Goal: Information Seeking & Learning: Learn about a topic

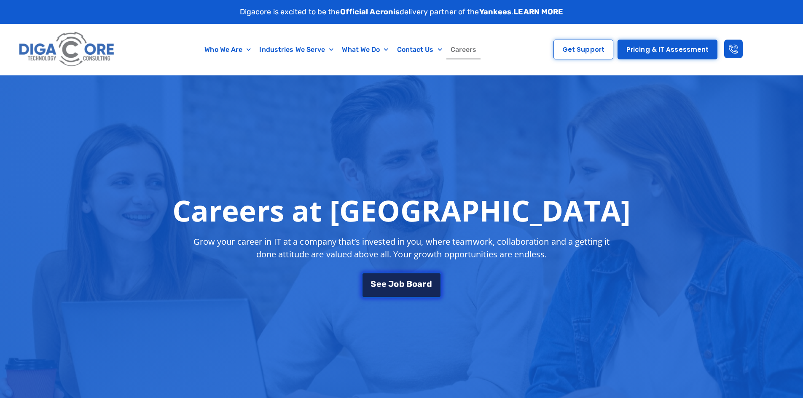
click at [380, 284] on span "e" at bounding box center [378, 284] width 5 height 8
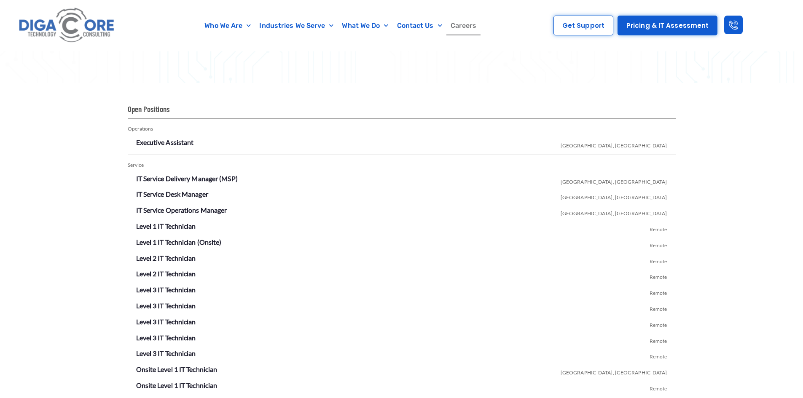
scroll to position [1483, 0]
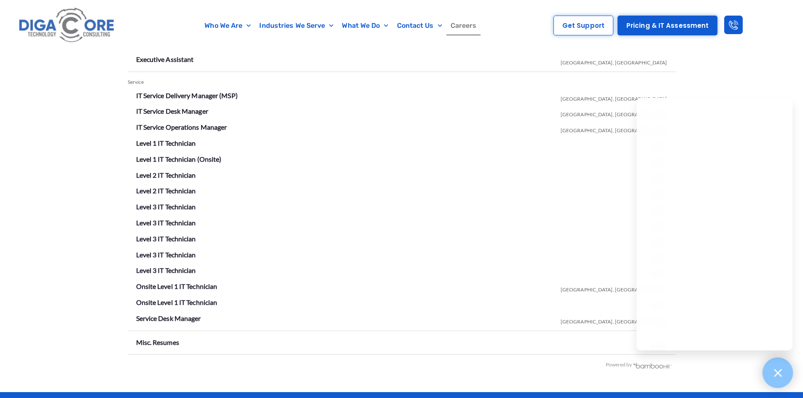
click at [770, 374] on div at bounding box center [777, 373] width 31 height 31
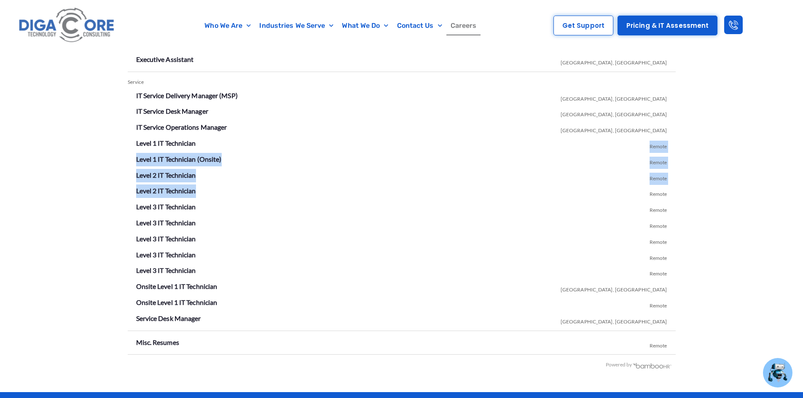
drag, startPoint x: 802, startPoint y: 182, endPoint x: 802, endPoint y: 137, distance: 45.9
click at [802, 137] on div "Open Positions Operations Executive Assistant Lakewood, NJ Service IT Service D…" at bounding box center [401, 196] width 803 height 392
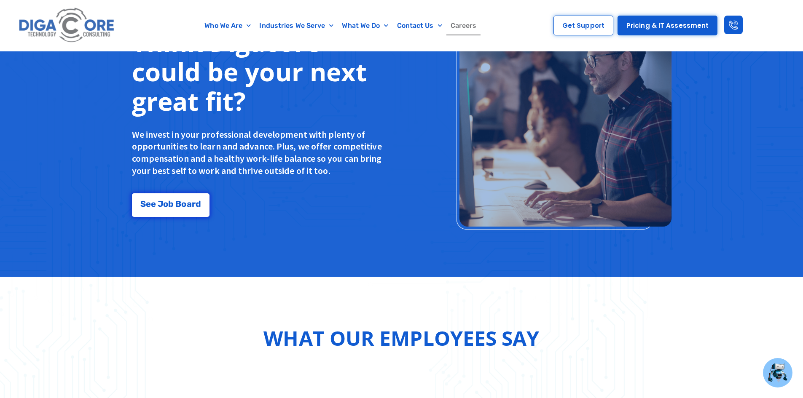
scroll to position [521, 0]
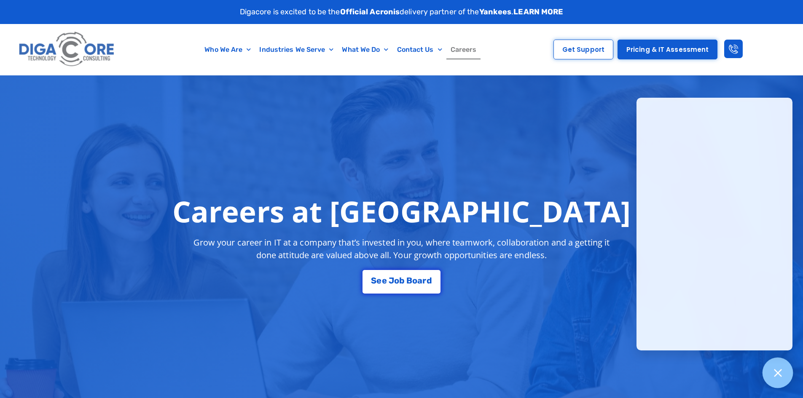
click at [776, 376] on icon at bounding box center [777, 372] width 11 height 11
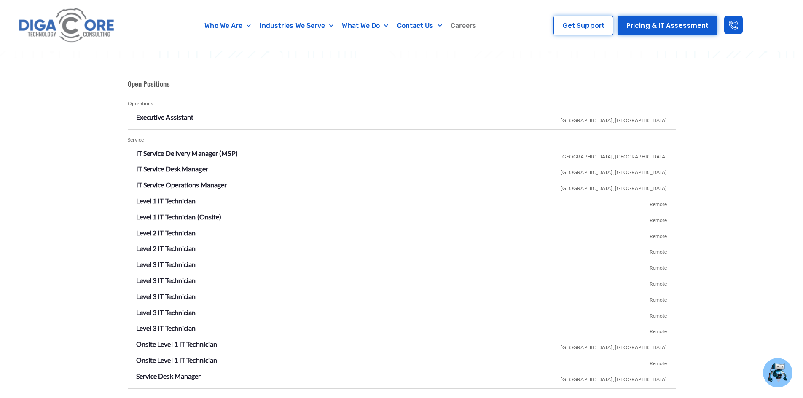
scroll to position [1430, 0]
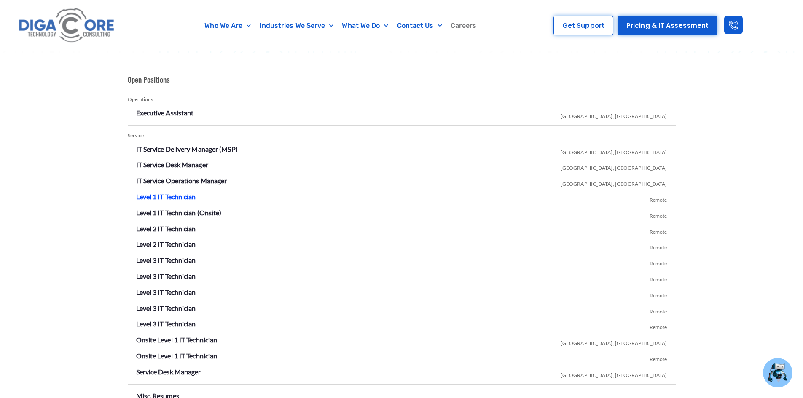
click at [164, 194] on link "Level 1 IT Technician" at bounding box center [166, 197] width 60 height 8
